Goal: Task Accomplishment & Management: Manage account settings

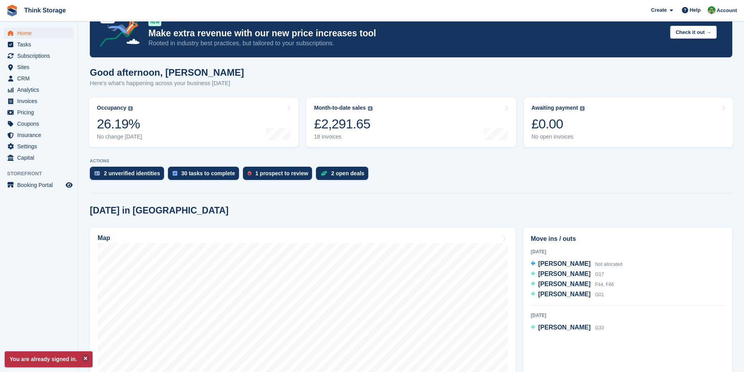
scroll to position [78, 0]
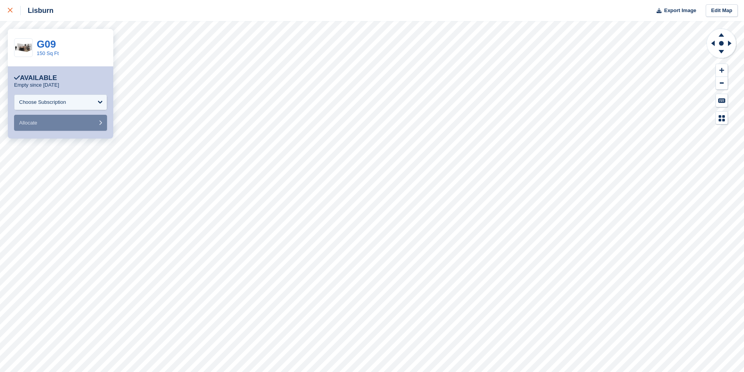
click at [14, 10] on div at bounding box center [14, 10] width 13 height 9
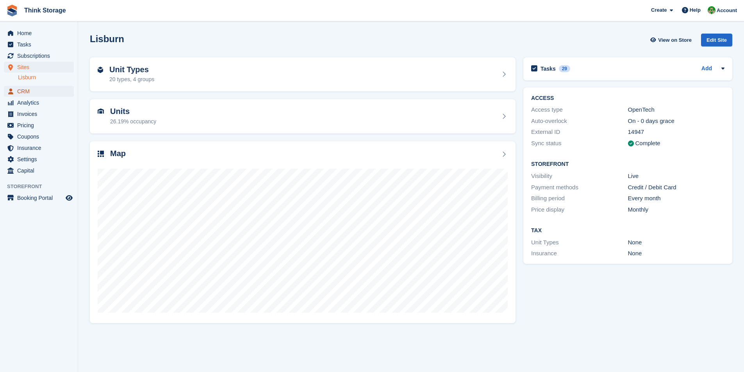
click at [33, 90] on span "CRM" at bounding box center [40, 91] width 47 height 11
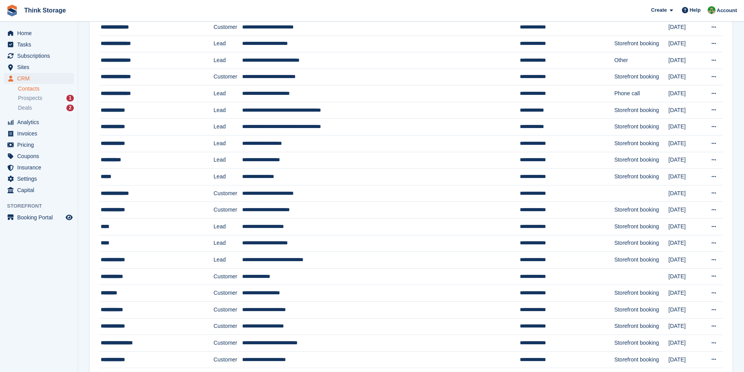
scroll to position [312, 0]
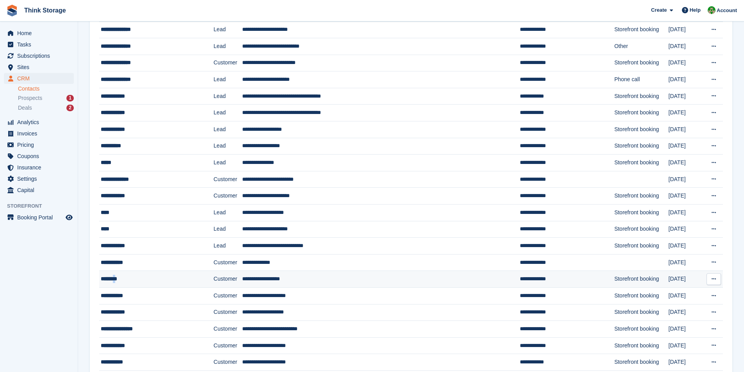
click at [119, 278] on div "********" at bounding box center [147, 279] width 93 height 8
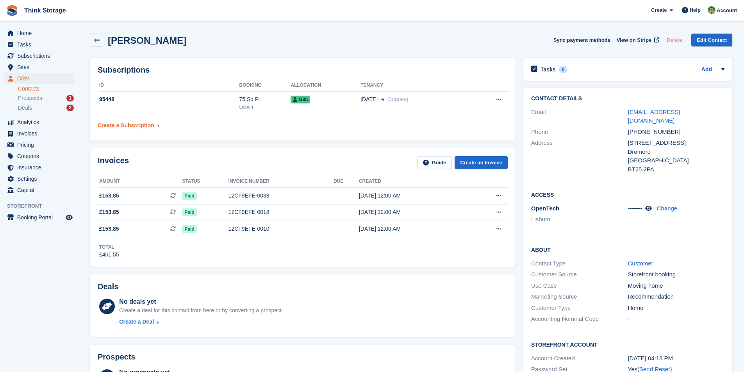
click at [139, 123] on div "Create a Subscription" at bounding box center [126, 125] width 57 height 8
click at [501, 100] on button at bounding box center [498, 100] width 14 height 12
click at [445, 75] on div "Subscriptions ID Booking Allocation Tenancy 95448 75 Sq Ft Lisburn G35 21 Jul O…" at bounding box center [303, 99] width 426 height 83
click at [112, 103] on div "95448" at bounding box center [169, 99] width 142 height 8
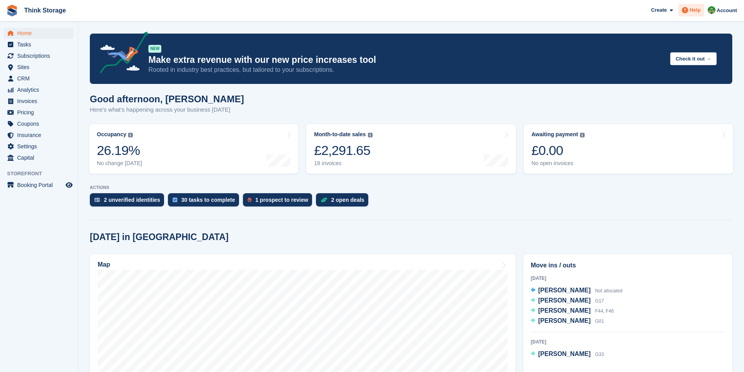
click at [693, 12] on span "Help" at bounding box center [694, 10] width 11 height 8
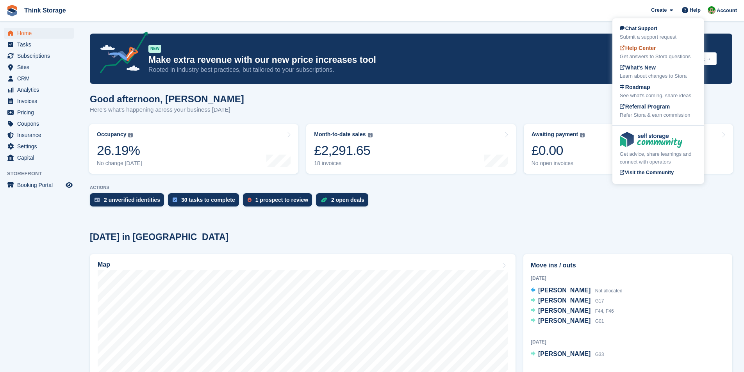
click at [646, 49] on span "Help Center" at bounding box center [638, 48] width 36 height 6
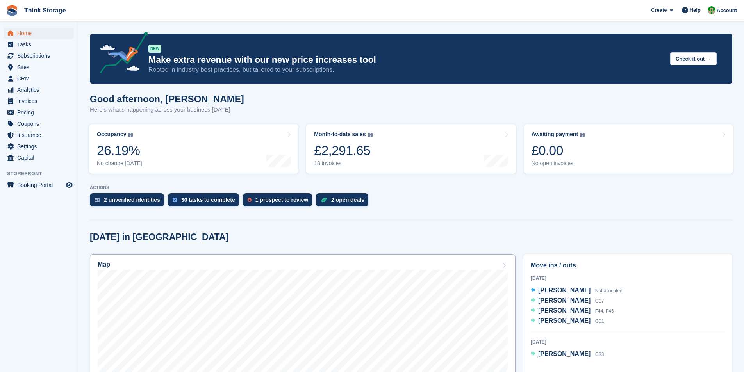
scroll to position [39, 0]
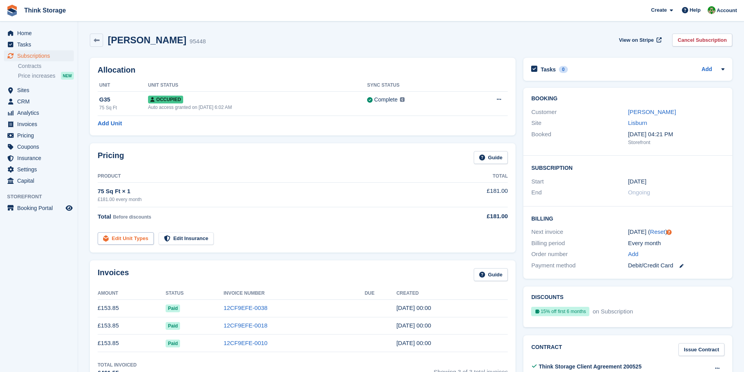
click at [130, 237] on link "Edit Unit Types" at bounding box center [126, 238] width 56 height 13
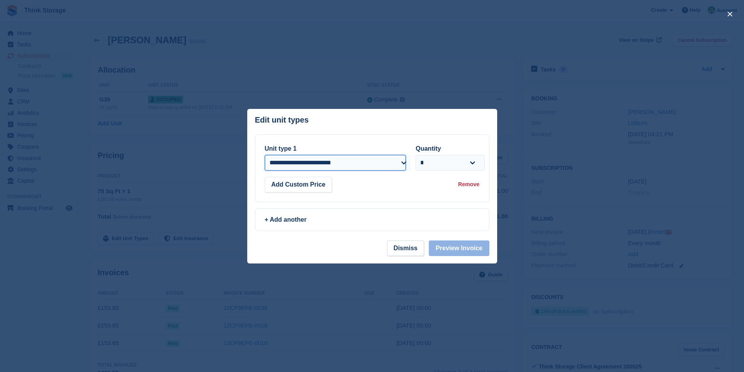
click at [367, 162] on select "**********" at bounding box center [335, 163] width 141 height 16
select select "*****"
click at [265, 155] on select "**********" at bounding box center [335, 163] width 141 height 16
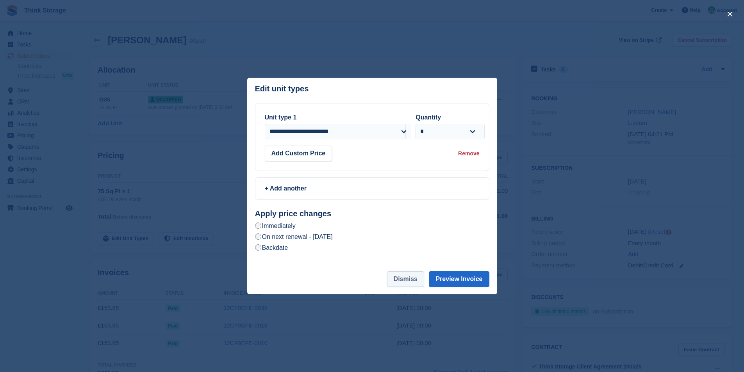
click at [401, 279] on button "Dismiss" at bounding box center [405, 279] width 37 height 16
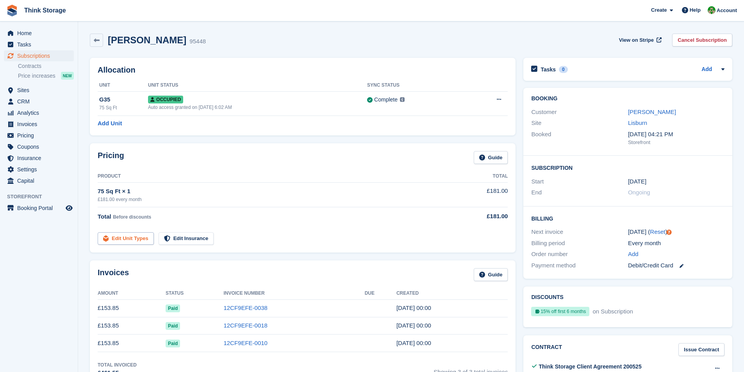
click at [117, 237] on link "Edit Unit Types" at bounding box center [126, 238] width 56 height 13
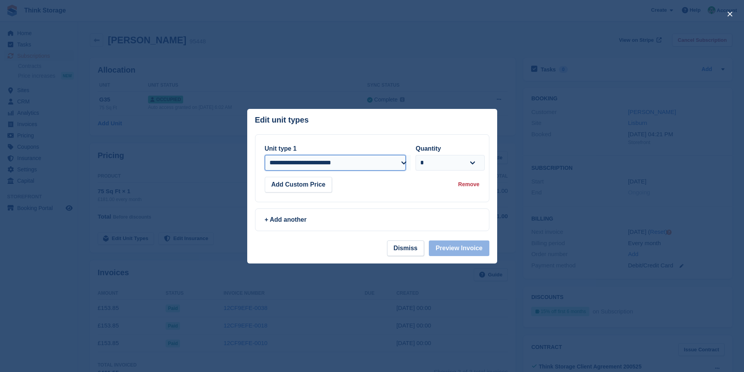
click at [384, 165] on select "**********" at bounding box center [335, 163] width 141 height 16
select select "*****"
click at [265, 155] on select "**********" at bounding box center [335, 163] width 141 height 16
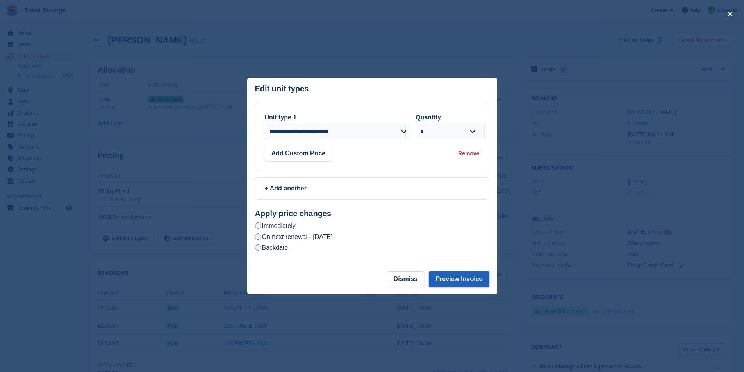
click at [454, 276] on button "Preview Invoice" at bounding box center [459, 279] width 60 height 16
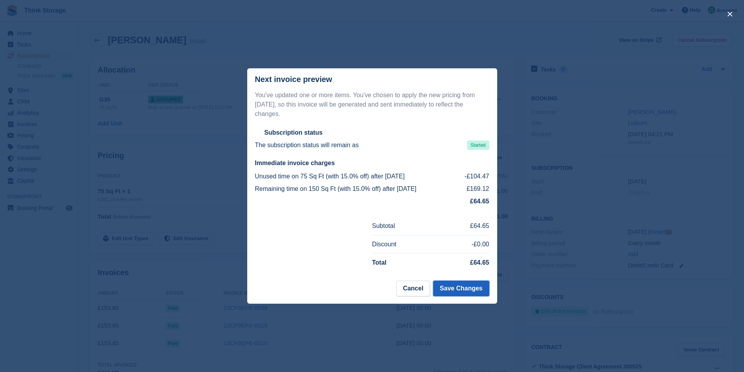
click at [464, 282] on button "Save Changes" at bounding box center [461, 289] width 56 height 16
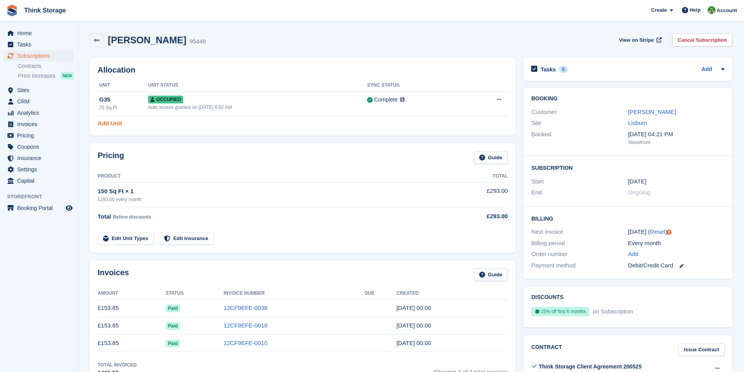
click at [114, 124] on link "Add Unit" at bounding box center [110, 123] width 24 height 9
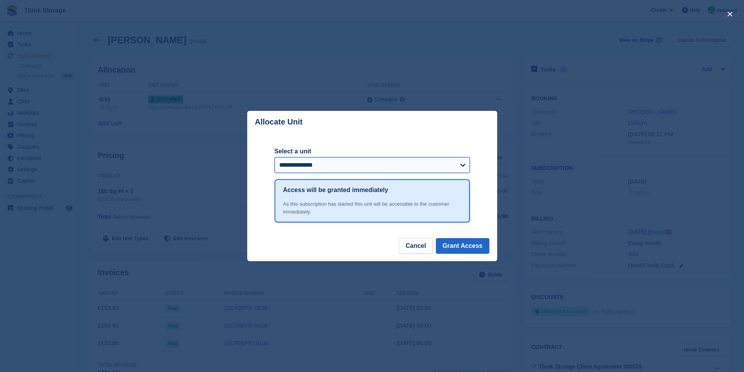
click at [343, 164] on select "**********" at bounding box center [371, 165] width 195 height 16
select select "******"
click at [274, 158] on select "**********" at bounding box center [371, 165] width 195 height 16
click at [462, 247] on button "Grant Access" at bounding box center [462, 246] width 53 height 16
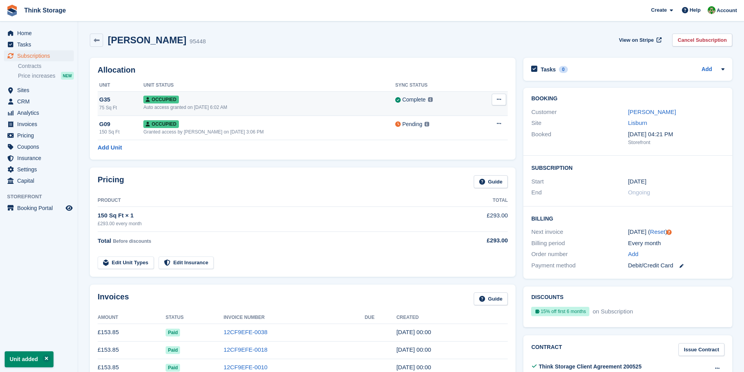
click at [495, 95] on button at bounding box center [499, 100] width 14 height 12
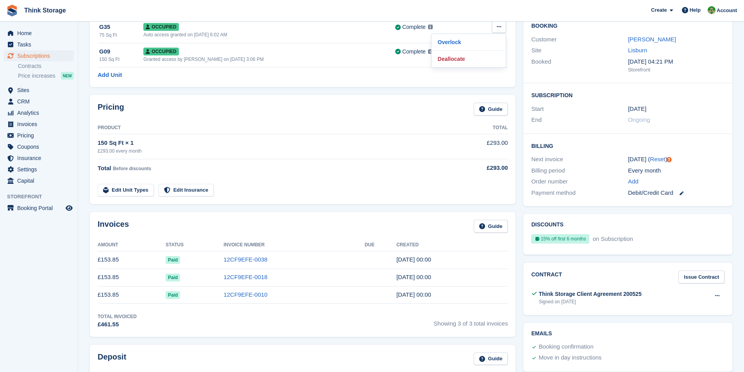
scroll to position [78, 0]
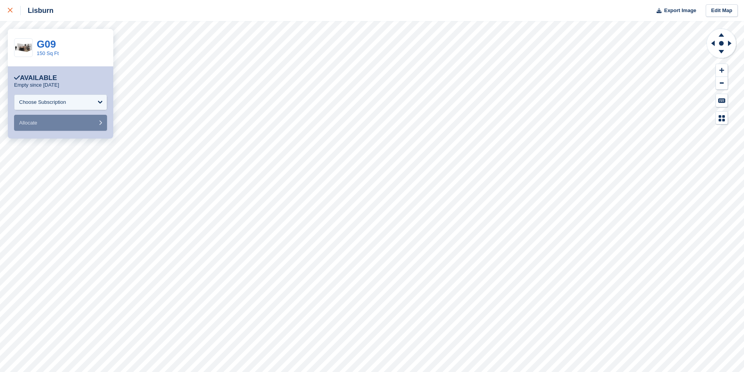
click at [11, 8] on div at bounding box center [14, 10] width 13 height 9
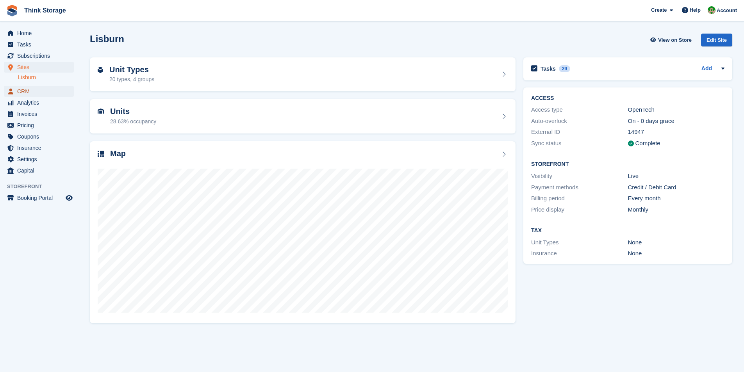
click at [26, 92] on span "CRM" at bounding box center [40, 91] width 47 height 11
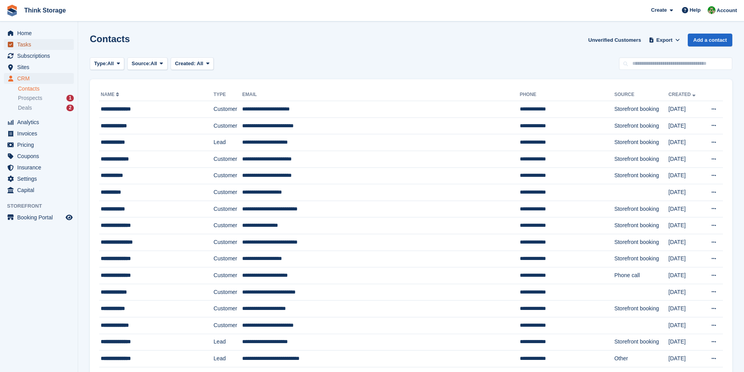
click at [30, 48] on span "Tasks" at bounding box center [40, 44] width 47 height 11
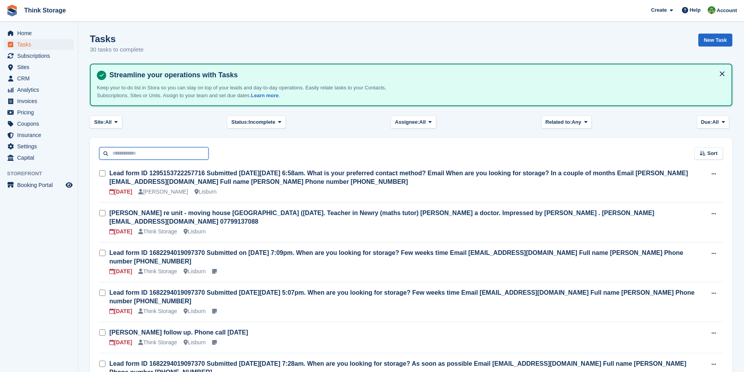
click at [150, 150] on input "text" at bounding box center [153, 153] width 109 height 13
type input "****"
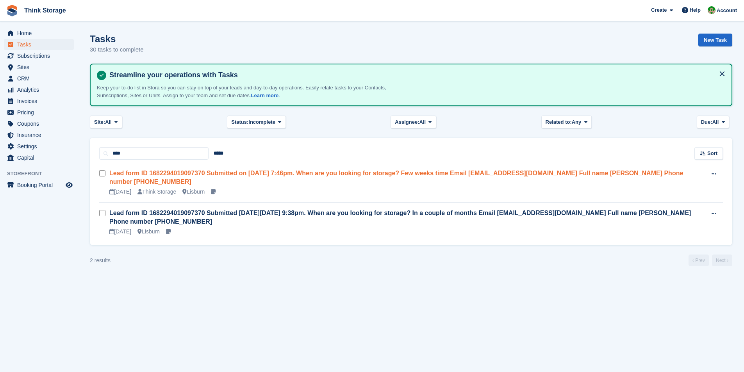
click at [296, 175] on link "Lead form ID 1682294019097370 Submitted on Sun Sep 21, 2025 7:46pm. When are yo…" at bounding box center [396, 177] width 574 height 15
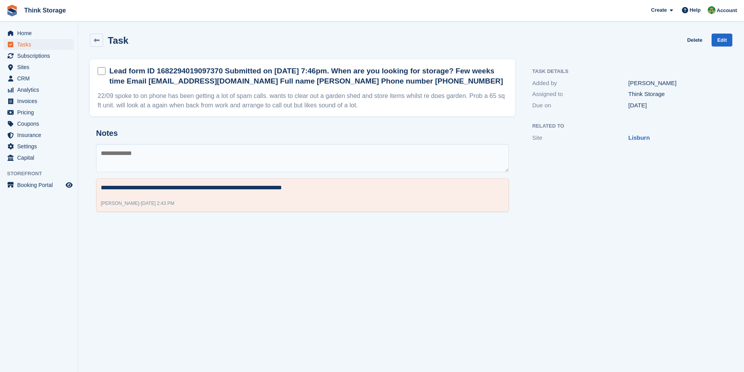
click at [166, 161] on textarea at bounding box center [302, 158] width 413 height 28
paste textarea "**********"
type textarea "**********"
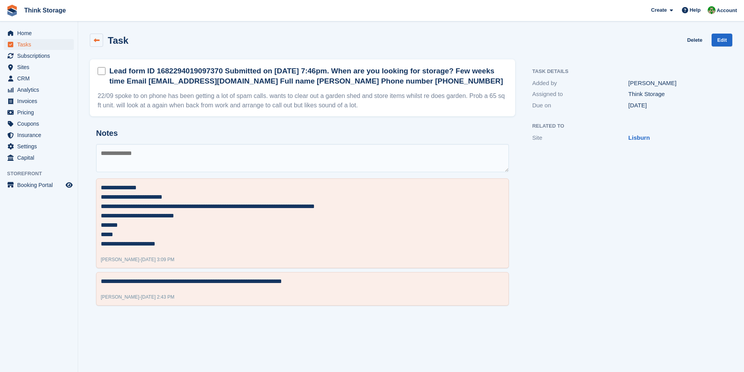
click at [95, 39] on icon at bounding box center [97, 40] width 6 height 6
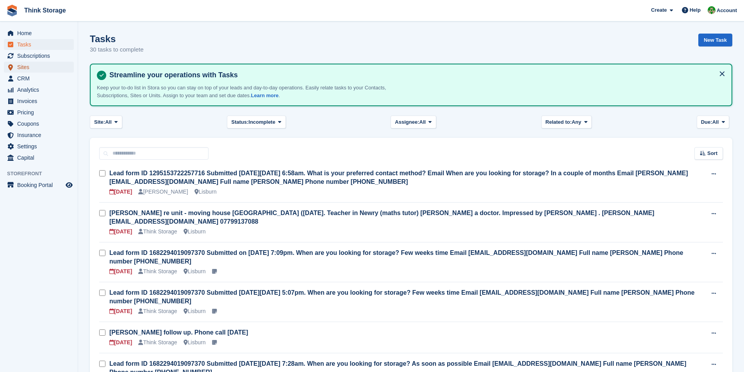
click at [25, 70] on span "Sites" at bounding box center [40, 67] width 47 height 11
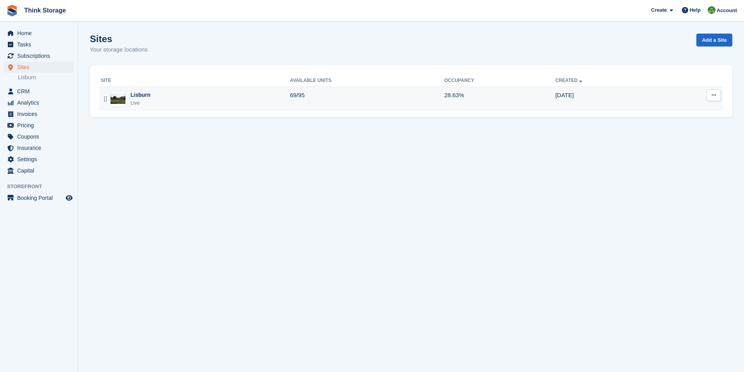
click at [140, 94] on div "Lisburn" at bounding box center [140, 95] width 20 height 8
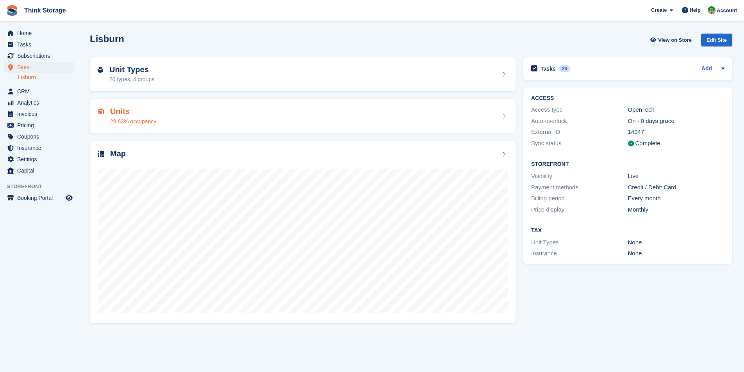
click at [126, 116] on div "Units 28.63% occupancy" at bounding box center [133, 116] width 46 height 19
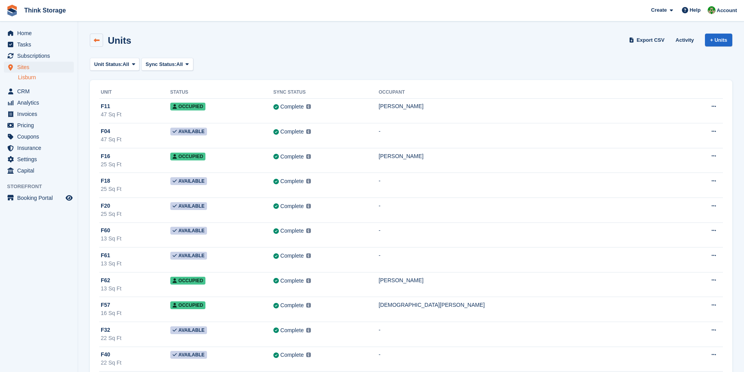
click at [96, 39] on icon at bounding box center [97, 40] width 6 height 6
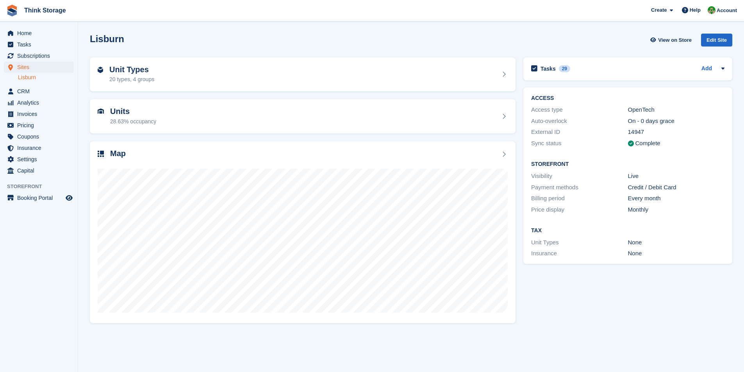
click at [140, 73] on h2 "Unit Types" at bounding box center [131, 69] width 45 height 9
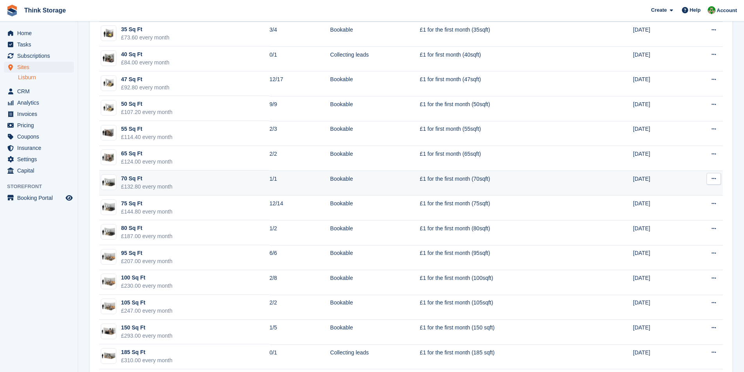
scroll to position [274, 0]
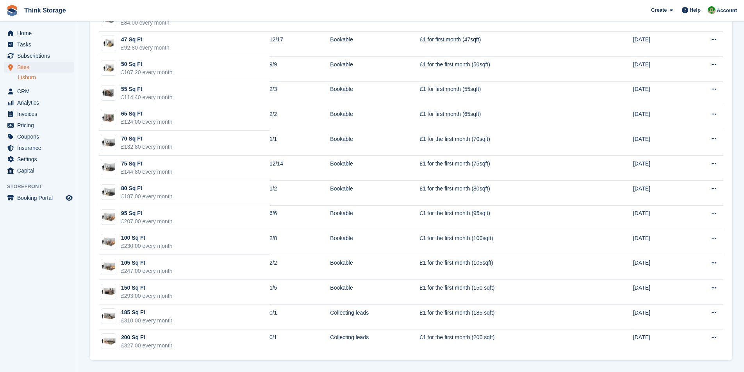
click at [24, 77] on link "Lisburn" at bounding box center [46, 77] width 56 height 7
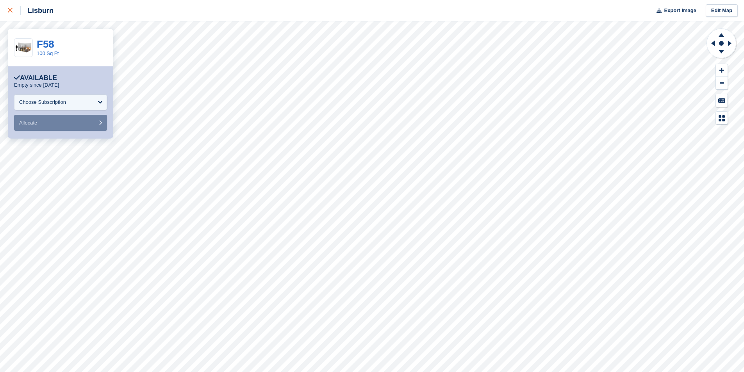
click at [11, 9] on icon at bounding box center [10, 10] width 5 height 5
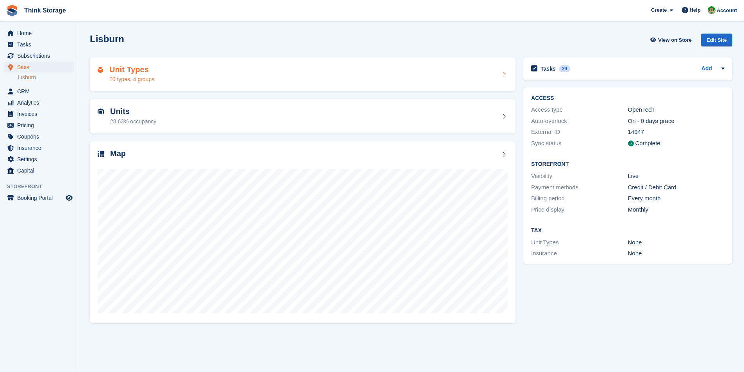
click at [123, 73] on h2 "Unit Types" at bounding box center [131, 69] width 45 height 9
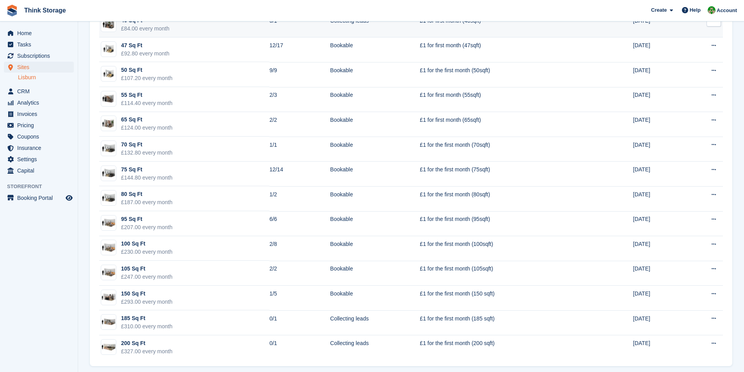
scroll to position [274, 0]
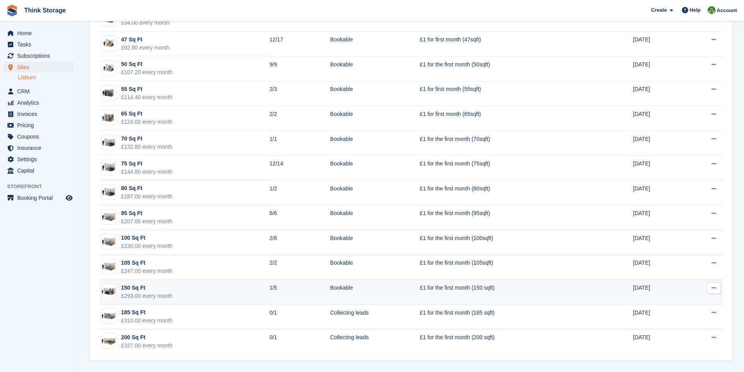
click at [133, 289] on div "150 Sq Ft" at bounding box center [147, 288] width 52 height 8
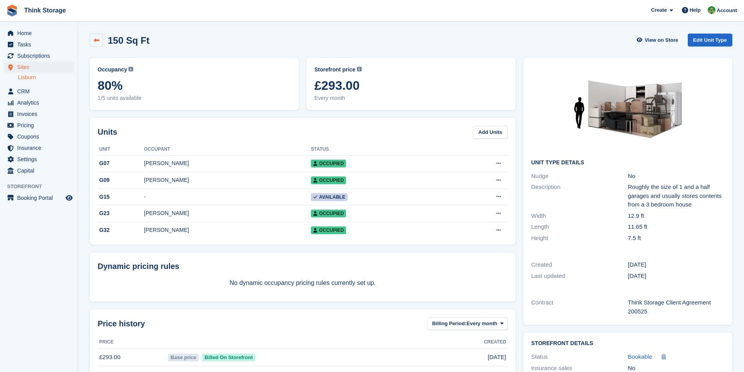
click at [100, 40] on link at bounding box center [96, 40] width 13 height 13
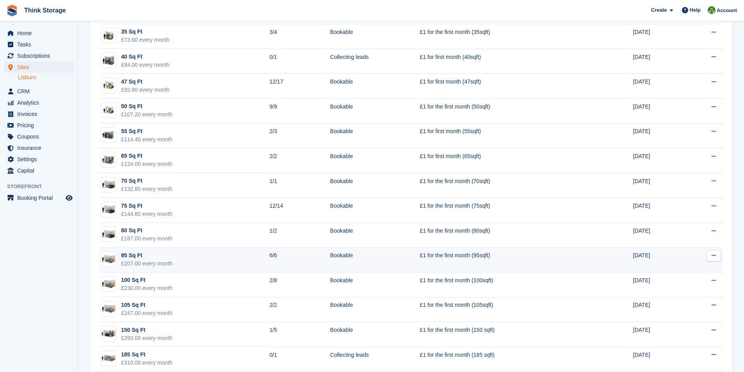
scroll to position [234, 0]
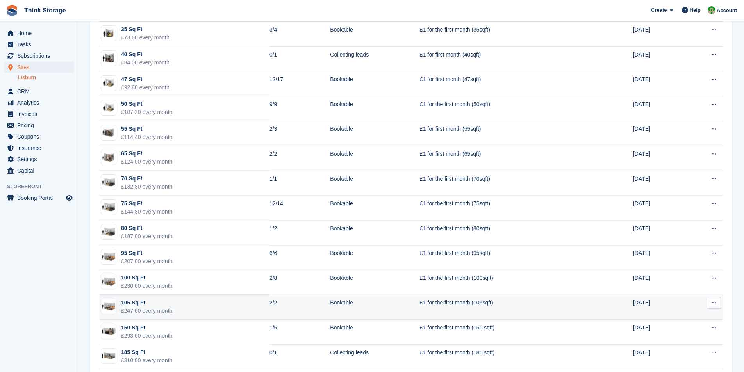
click at [135, 307] on div "£247.00 every month" at bounding box center [147, 311] width 52 height 8
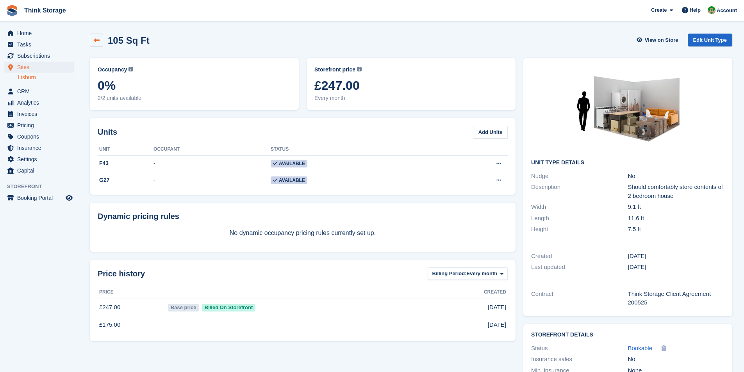
click at [98, 42] on icon at bounding box center [97, 40] width 6 height 6
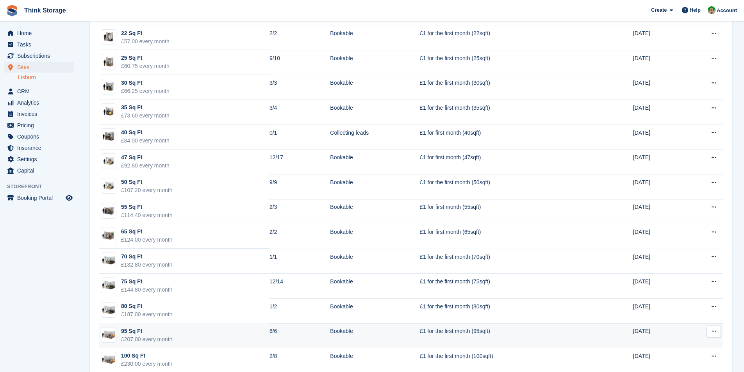
scroll to position [195, 0]
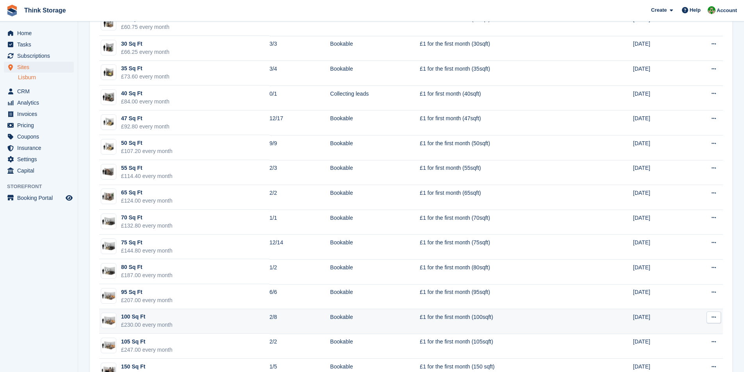
click at [139, 325] on div "£230.00 every month" at bounding box center [147, 325] width 52 height 8
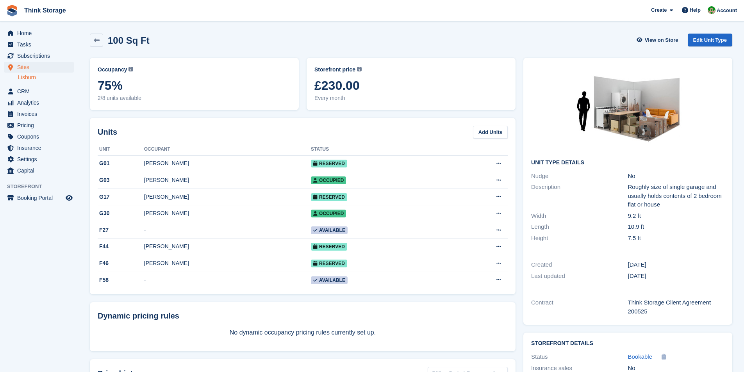
click at [36, 76] on link "Lisburn" at bounding box center [46, 77] width 56 height 7
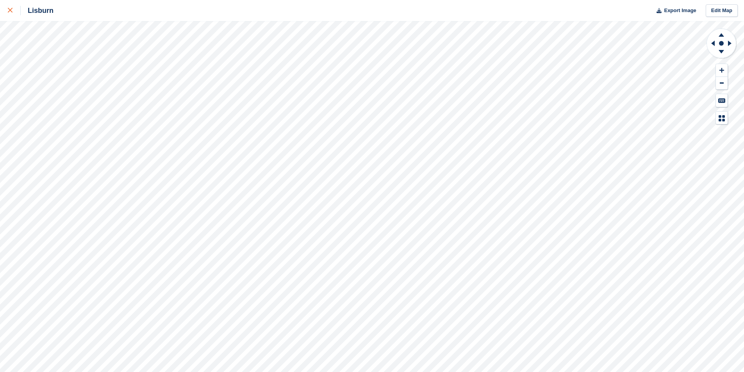
click at [13, 11] on div at bounding box center [14, 10] width 13 height 9
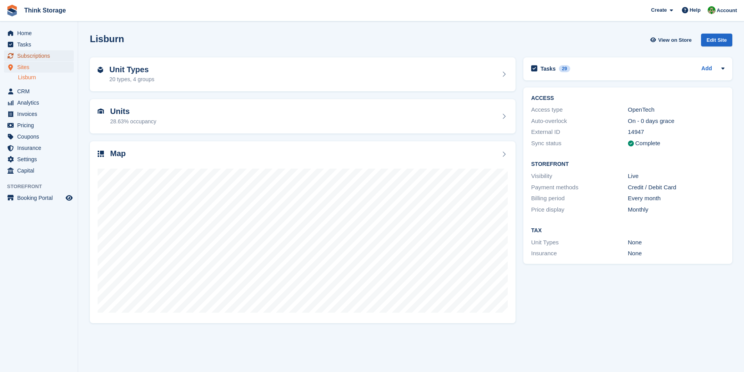
click at [42, 57] on span "Subscriptions" at bounding box center [40, 55] width 47 height 11
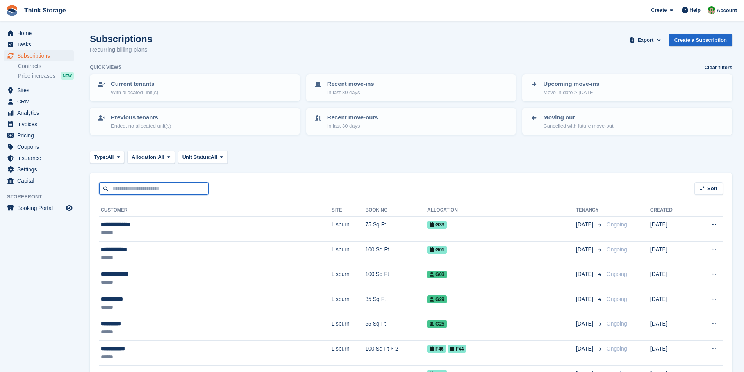
click at [136, 188] on input "text" at bounding box center [153, 188] width 109 height 13
type input "********"
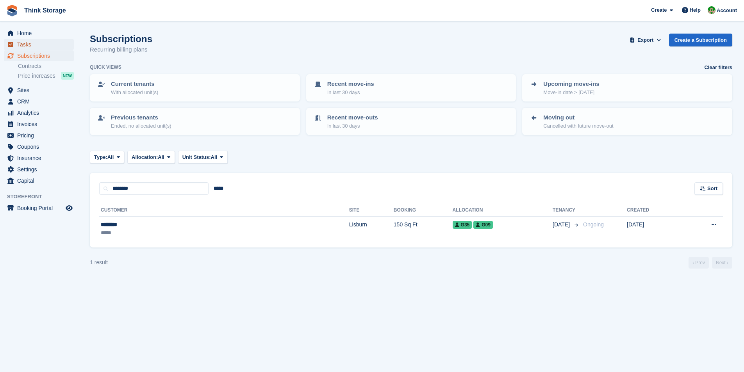
click at [30, 46] on span "Tasks" at bounding box center [40, 44] width 47 height 11
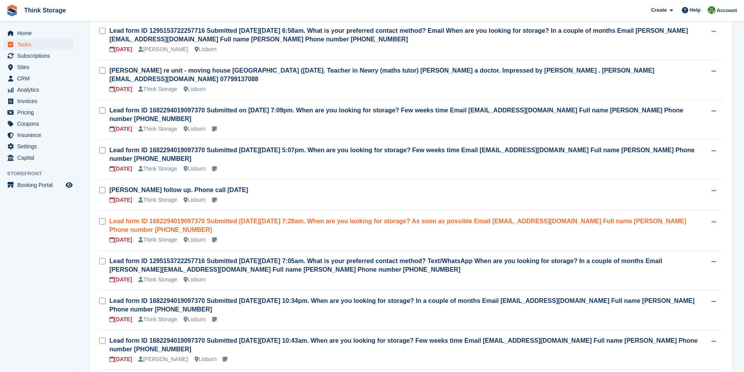
scroll to position [156, 0]
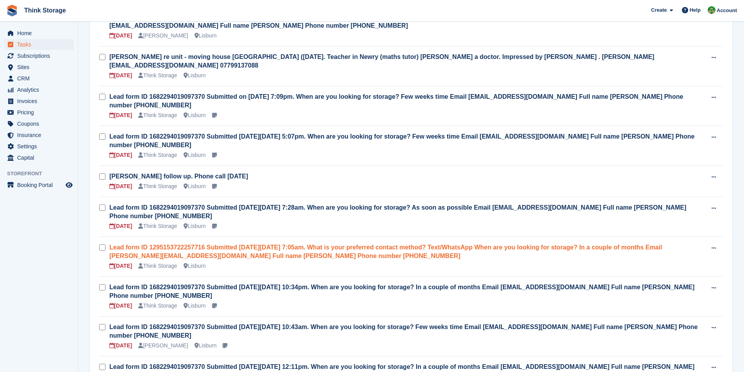
click at [244, 245] on link "Lead form ID 1295153722257716 Submitted [DATE][DATE] 7:05am. What is your prefe…" at bounding box center [385, 251] width 552 height 15
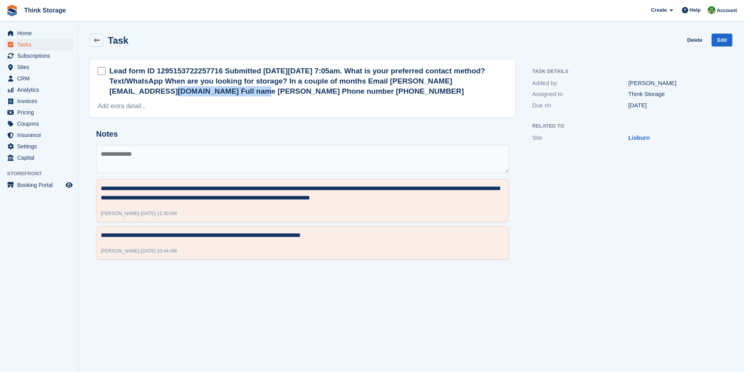
drag, startPoint x: 461, startPoint y: 82, endPoint x: 378, endPoint y: 83, distance: 83.6
click at [378, 83] on h2 "Lead form ID 1295153722257716 Submitted [DATE][DATE] 7:05am. What is your prefe…" at bounding box center [308, 81] width 398 height 30
click at [94, 38] on icon at bounding box center [97, 40] width 6 height 6
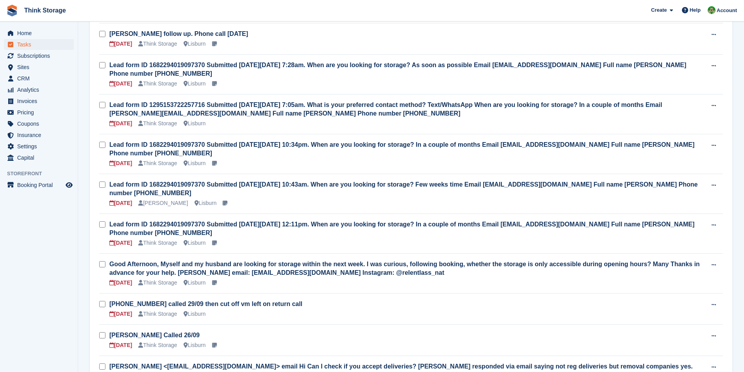
scroll to position [312, 0]
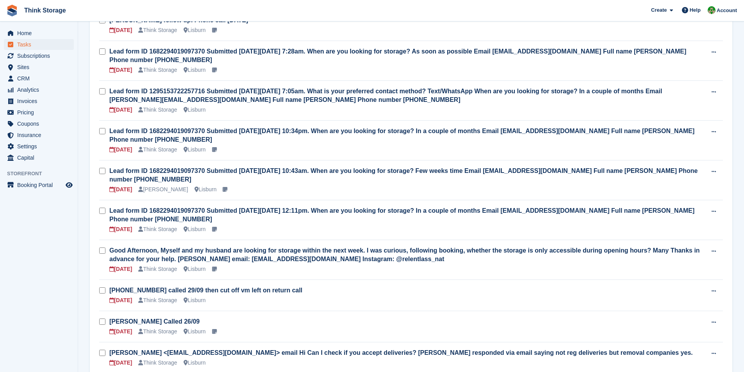
click at [249, 127] on h3 "Lead form ID 1682294019097370 Submitted [DATE][DATE] 10:34pm. When are you look…" at bounding box center [407, 135] width 597 height 17
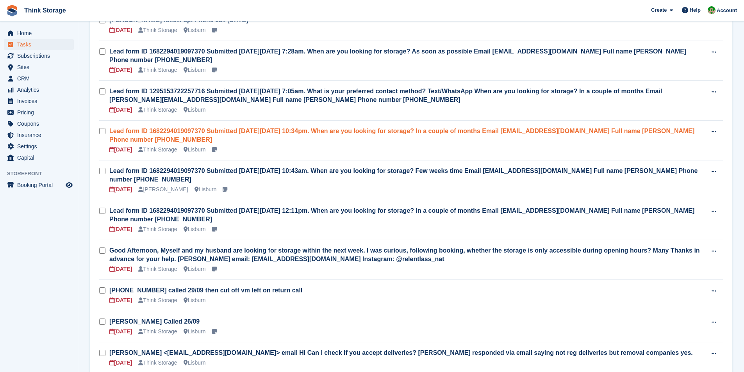
click at [249, 128] on link "Lead form ID 1682294019097370 Submitted [DATE][DATE] 10:34pm. When are you look…" at bounding box center [401, 135] width 585 height 15
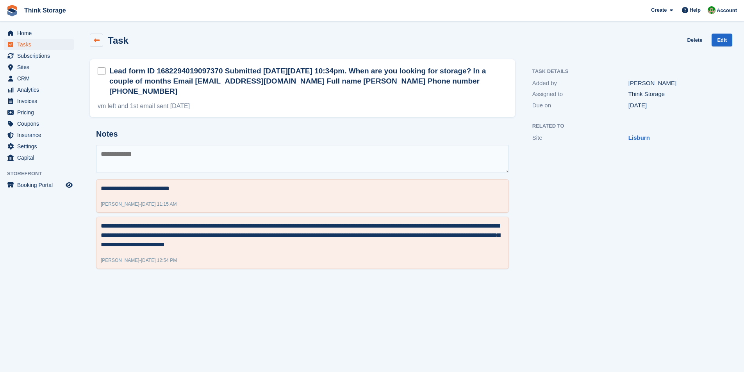
click at [100, 41] on link at bounding box center [96, 40] width 13 height 13
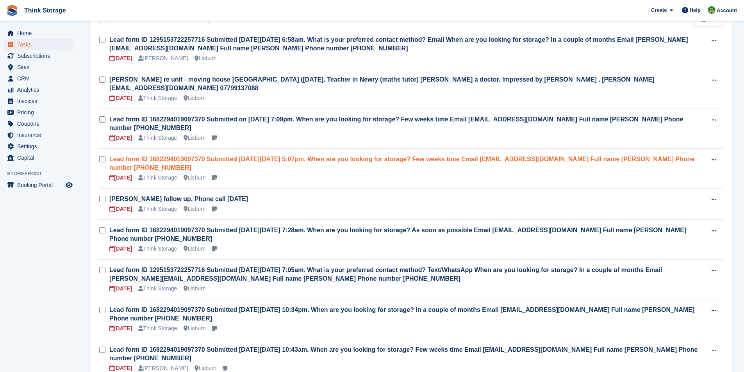
scroll to position [195, 0]
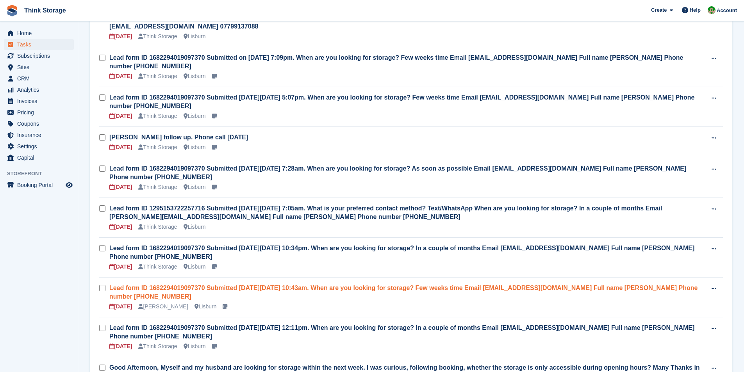
click at [240, 285] on link "Lead form ID 1682294019097370 Submitted [DATE][DATE] 10:43am. When are you look…" at bounding box center [403, 292] width 588 height 15
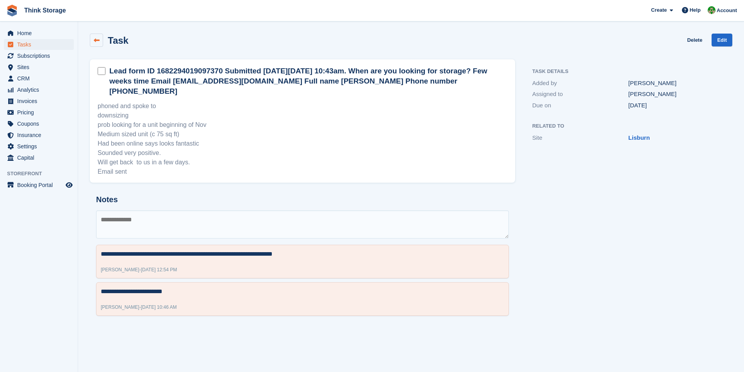
click at [96, 39] on icon at bounding box center [97, 40] width 6 height 6
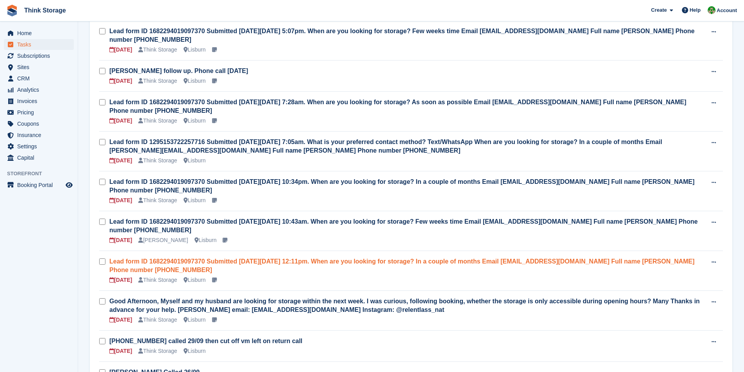
scroll to position [273, 0]
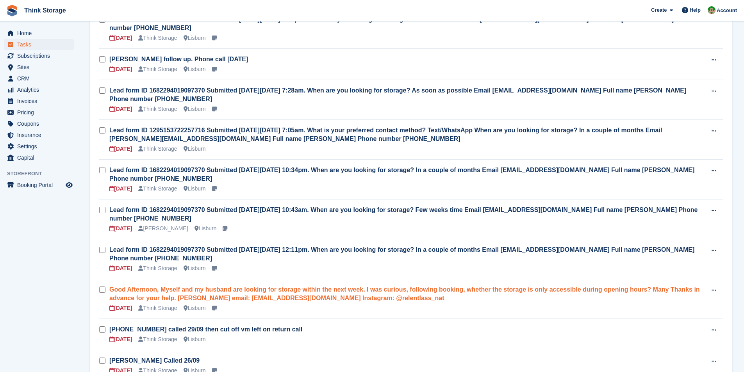
click at [273, 286] on link "Good Afternoon, Myself and my husband are looking for storage within the next w…" at bounding box center [404, 293] width 590 height 15
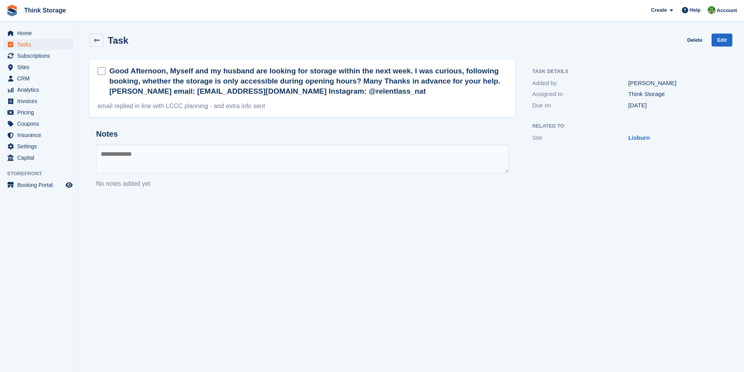
click at [128, 150] on textarea at bounding box center [302, 159] width 413 height 28
type textarea "**********"
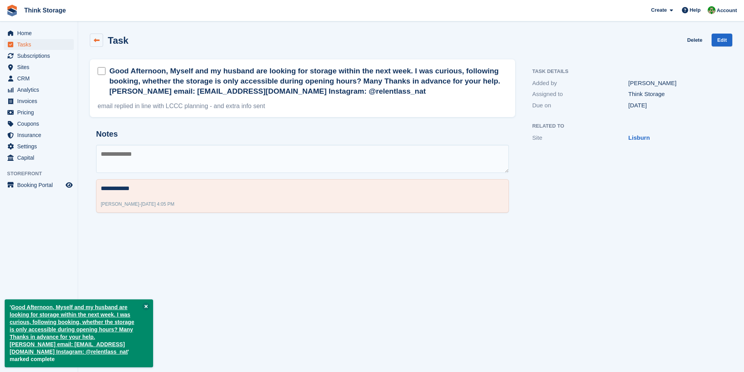
click at [96, 39] on icon at bounding box center [97, 40] width 6 height 6
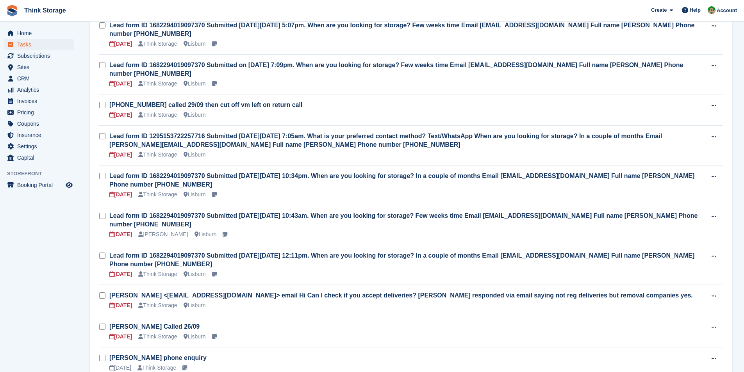
scroll to position [312, 0]
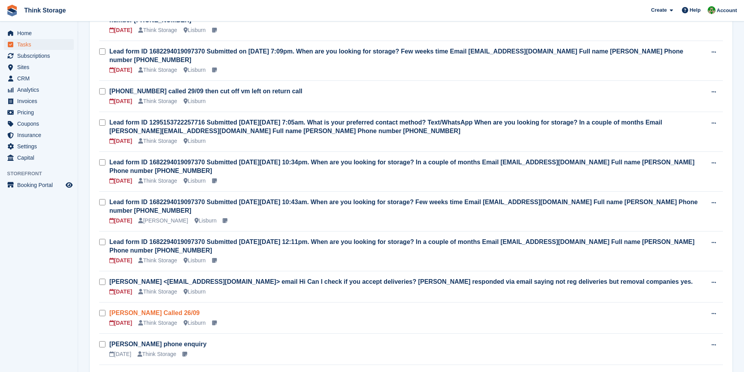
click at [158, 310] on link "[PERSON_NAME] Called 26/09" at bounding box center [154, 313] width 90 height 7
